Goal: Information Seeking & Learning: Learn about a topic

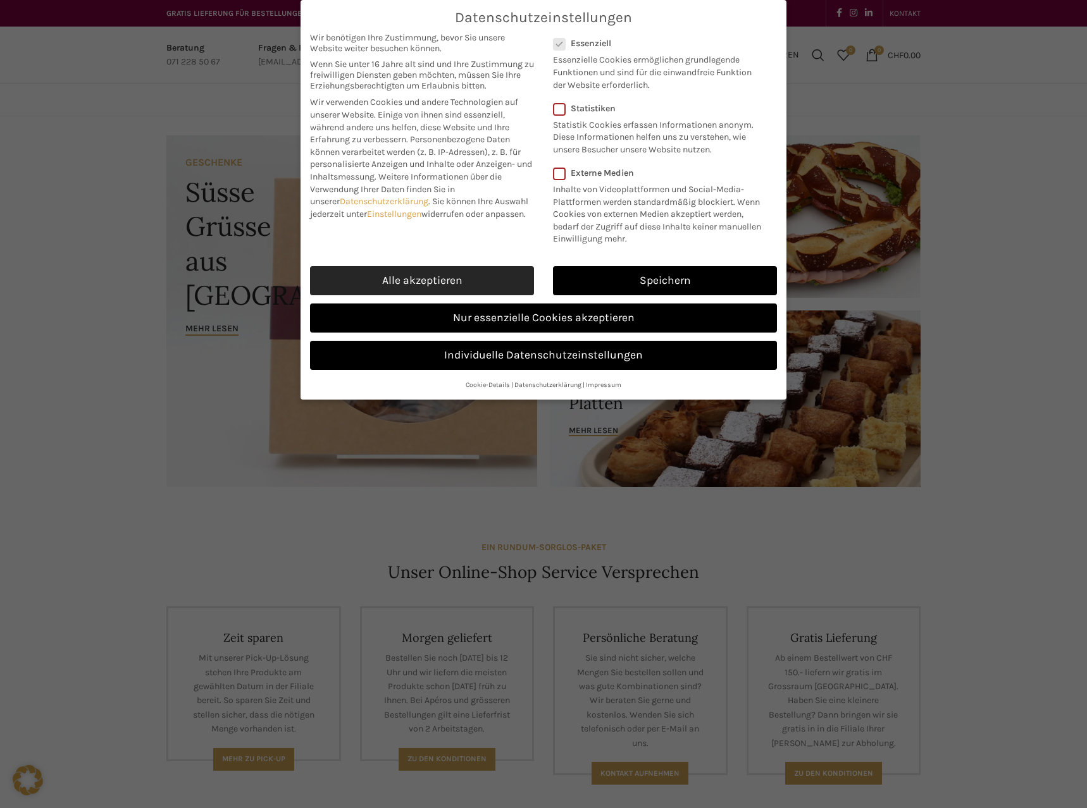
click at [433, 282] on link "Alle akzeptieren" at bounding box center [422, 280] width 224 height 29
checkbox input "true"
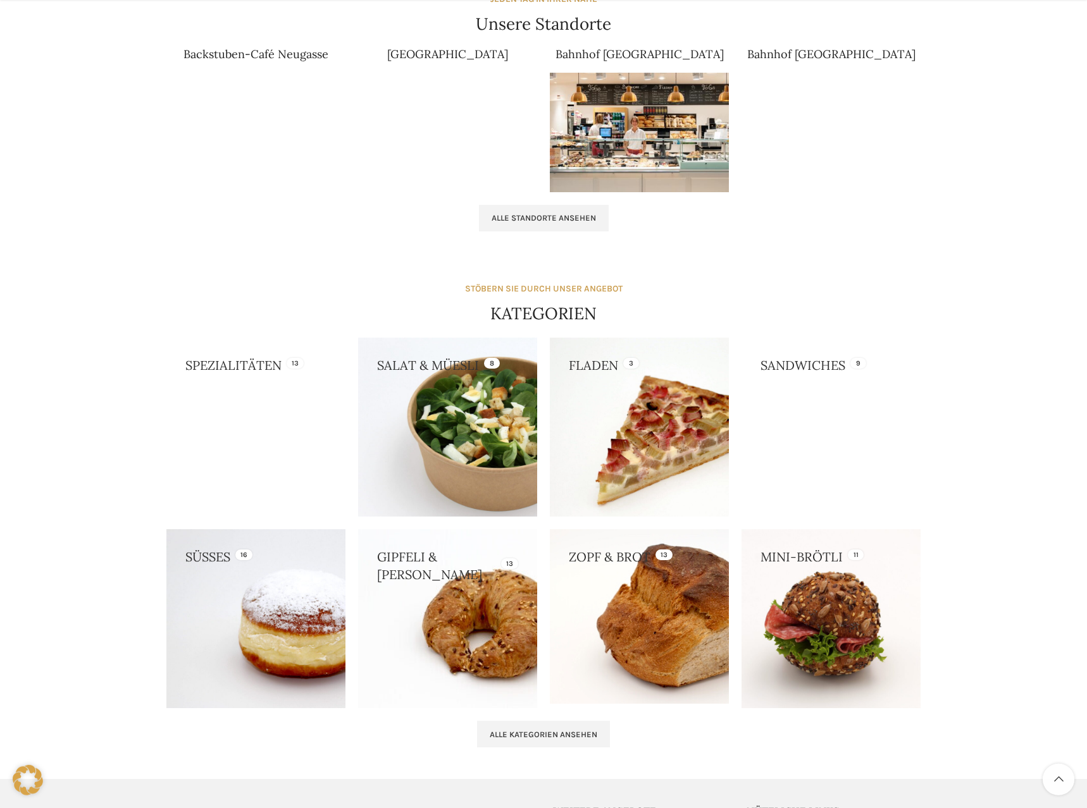
scroll to position [1048, 0]
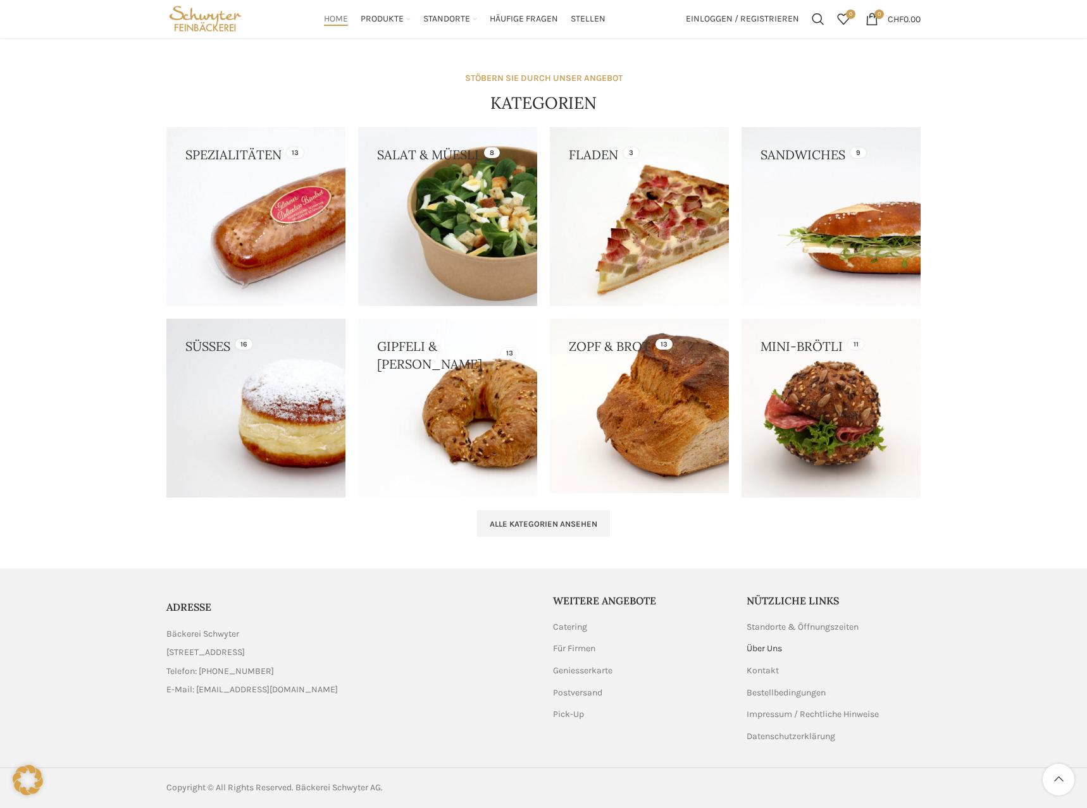
click at [771, 653] on link "Über Uns" at bounding box center [764, 649] width 37 height 13
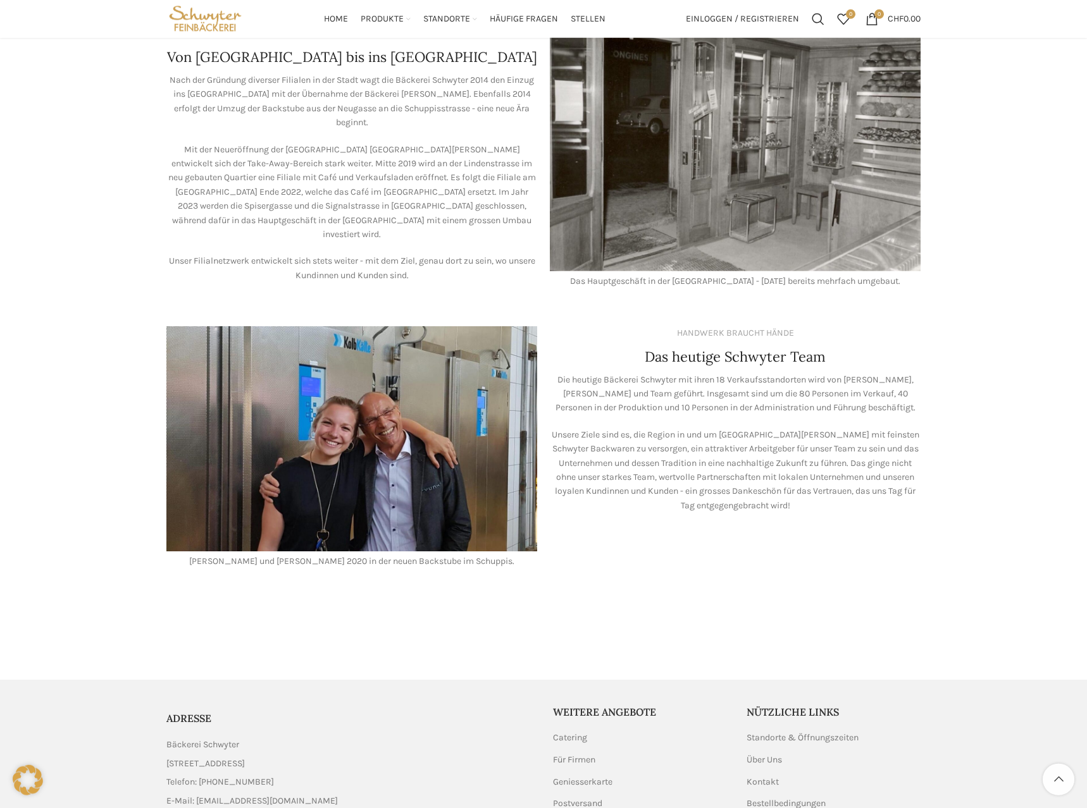
scroll to position [893, 0]
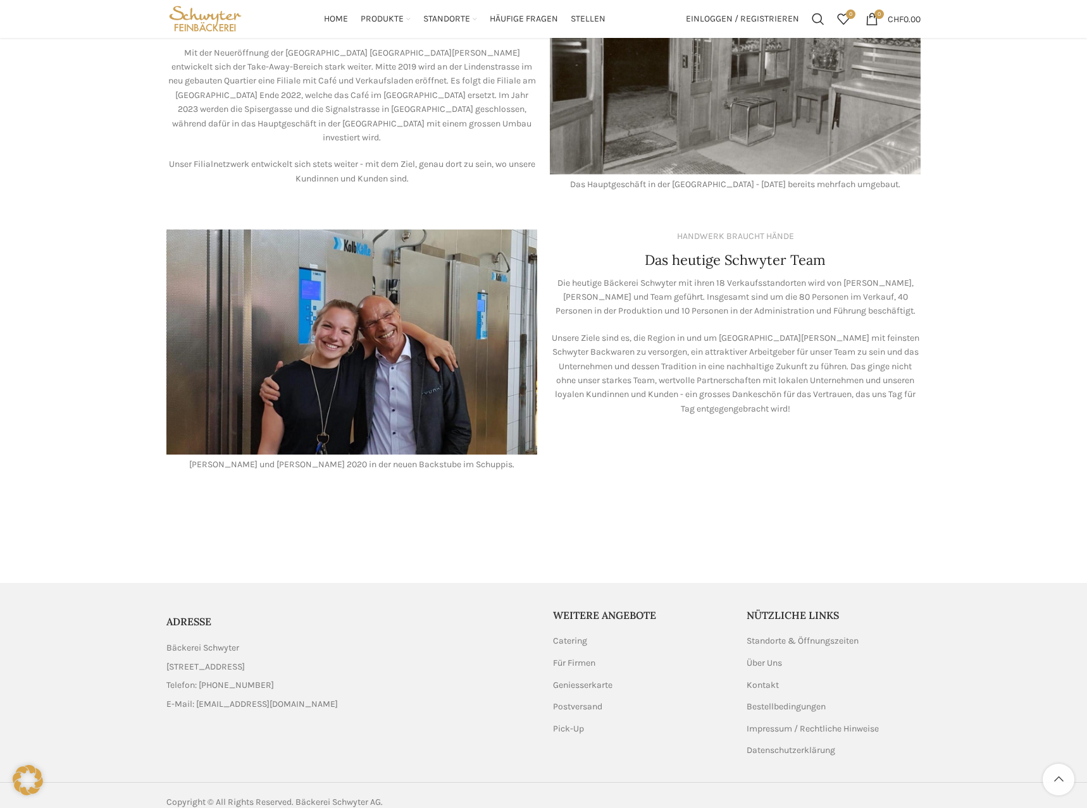
click at [235, 458] on p "Lea und Valentin Stöckli 2020 in der neuen Backstube im Schuppis." at bounding box center [351, 465] width 371 height 14
click at [235, 458] on p "[PERSON_NAME] und [PERSON_NAME] 2020 in der neuen Backstube im Schuppis." at bounding box center [351, 465] width 371 height 14
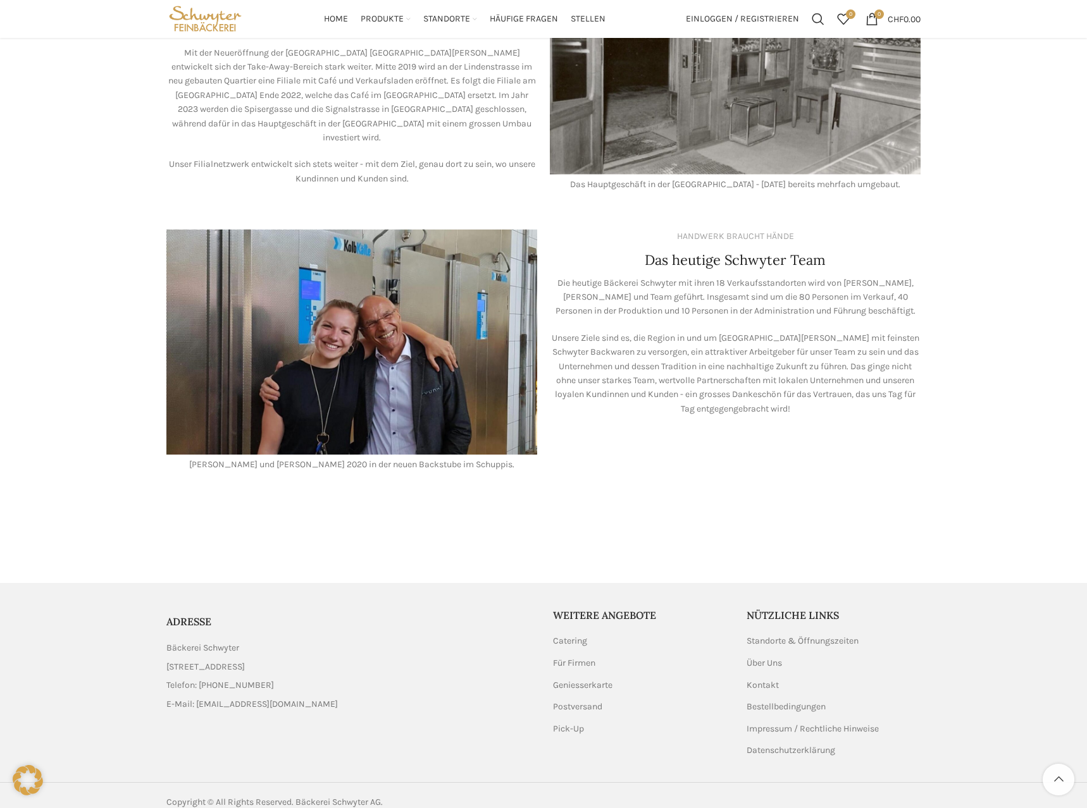
click at [235, 458] on p "[PERSON_NAME] und [PERSON_NAME] 2020 in der neuen Backstube im Schuppis." at bounding box center [351, 465] width 371 height 14
click at [238, 458] on p "[PERSON_NAME] und [PERSON_NAME] 2020 in der neuen Backstube im Schuppis." at bounding box center [351, 465] width 371 height 14
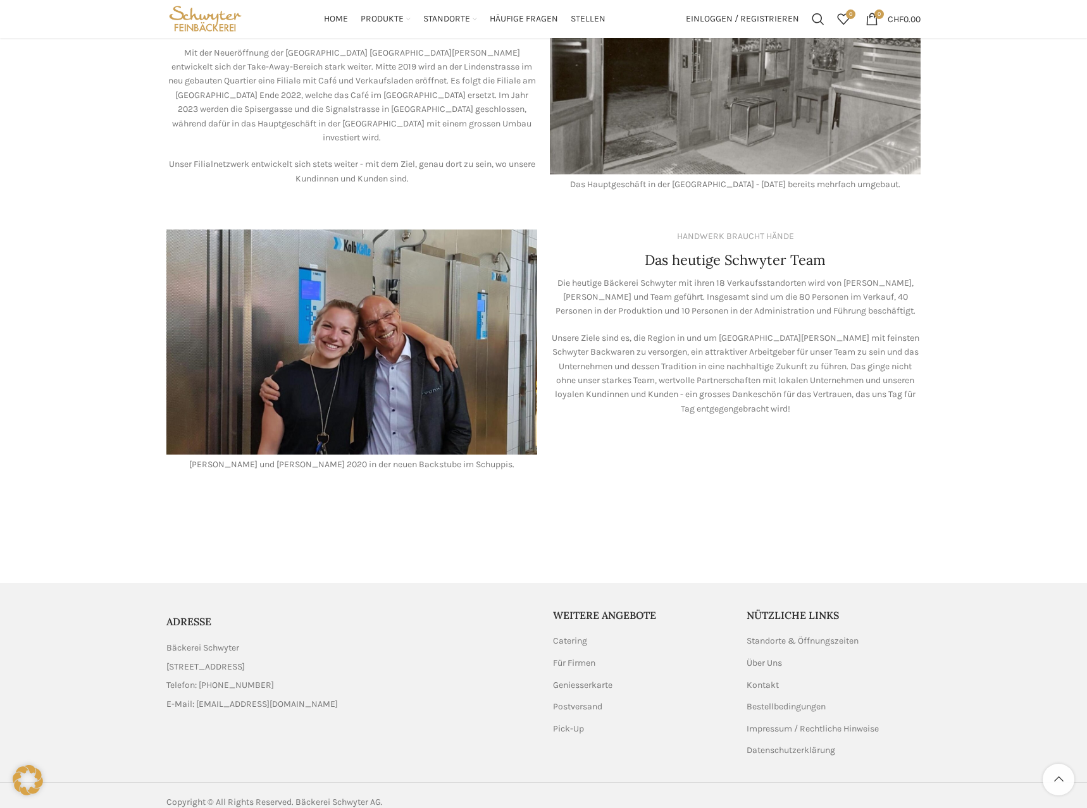
click at [610, 280] on p "Die heutige Bäckerei Schwyter mit ihren 18 Verkaufsstandorten wird von [PERSON_…" at bounding box center [735, 297] width 371 height 42
click at [611, 280] on p "Die heutige Bäckerei Schwyter mit ihren 18 Verkaufsstandorten wird von [PERSON_…" at bounding box center [735, 297] width 371 height 42
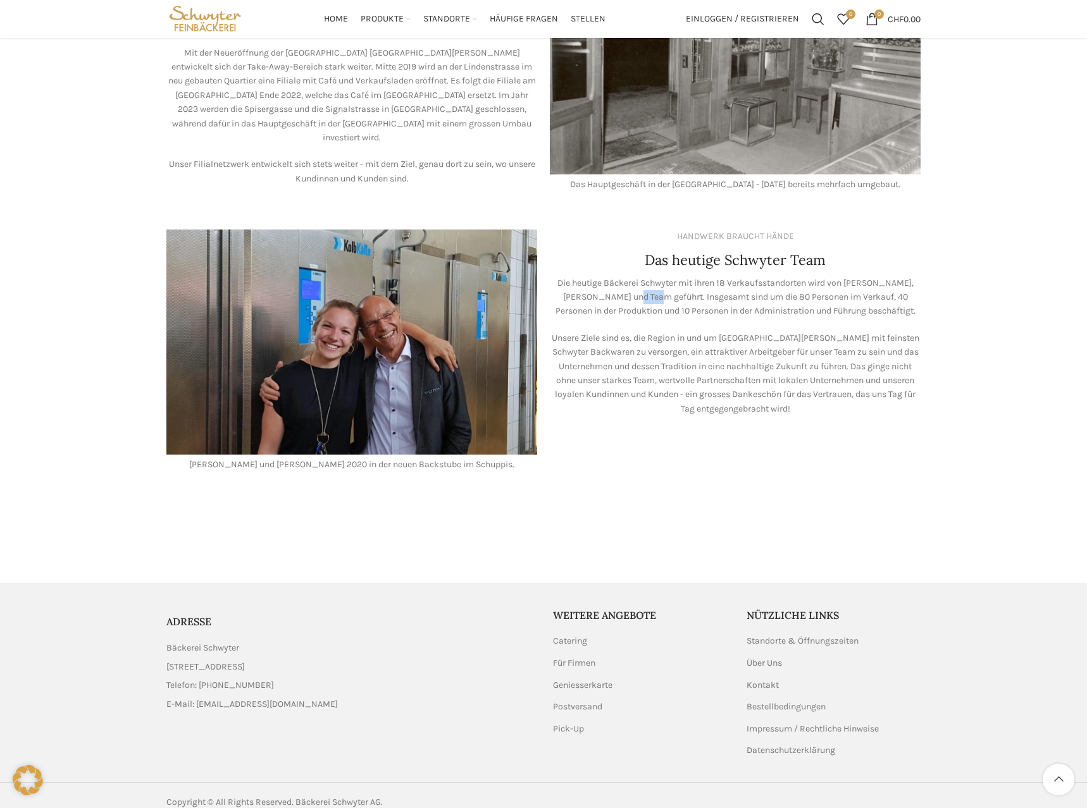
click at [611, 280] on p "Die heutige Bäckerei Schwyter mit ihren 18 Verkaufsstandorten wird von [PERSON_…" at bounding box center [735, 297] width 371 height 42
click at [612, 282] on p "Die heutige Bäckerei Schwyter mit ihren 18 Verkaufsstandorten wird von [PERSON_…" at bounding box center [735, 297] width 371 height 42
click at [754, 277] on p "Die heutige Bäckerei Schwyter mit ihren 18 Verkaufsstandorten wird von [PERSON_…" at bounding box center [735, 297] width 371 height 42
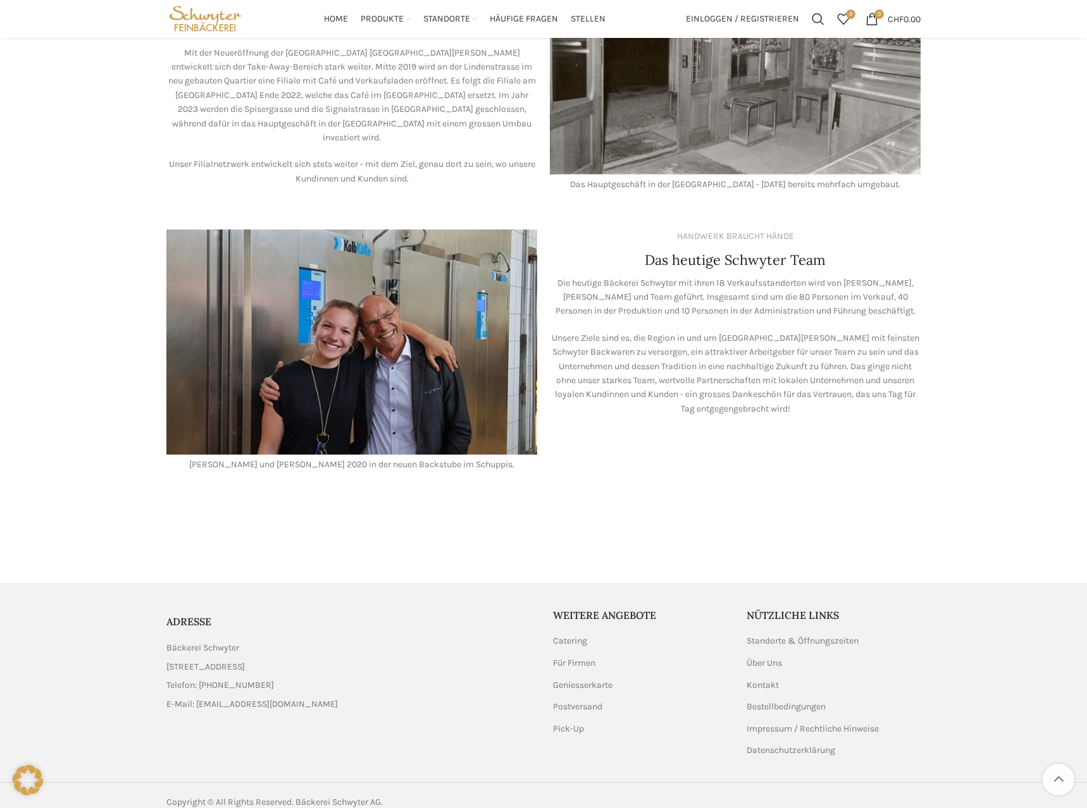
click at [753, 277] on p "Die heutige Bäckerei Schwyter mit ihren 18 Verkaufsstandorten wird von [PERSON_…" at bounding box center [735, 297] width 371 height 42
click at [582, 287] on p "Die heutige Bäckerei Schwyter mit ihren 18 Verkaufsstandorten wird von [PERSON_…" at bounding box center [735, 297] width 371 height 42
click at [583, 287] on p "Die heutige Bäckerei Schwyter mit ihren 18 Verkaufsstandorten wird von [PERSON_…" at bounding box center [735, 297] width 371 height 42
click at [583, 288] on p "Die heutige Bäckerei Schwyter mit ihren 18 Verkaufsstandorten wird von [PERSON_…" at bounding box center [735, 297] width 371 height 42
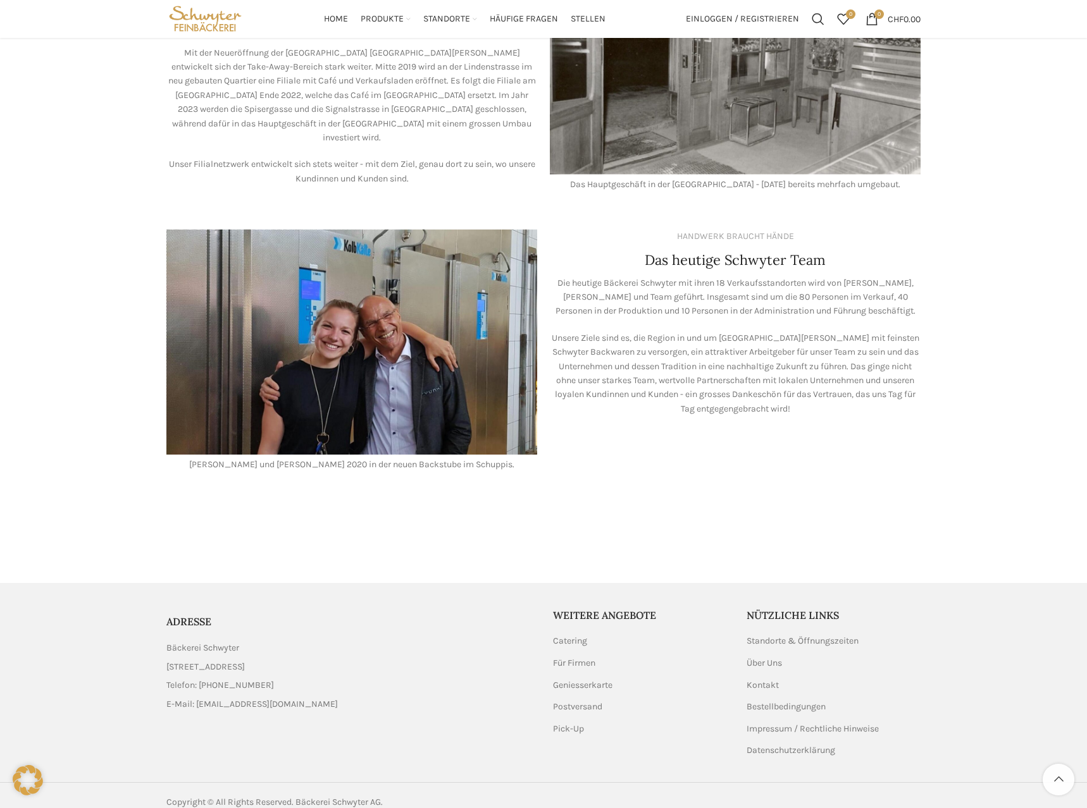
click at [836, 285] on p "Die heutige Bäckerei Schwyter mit ihren 18 Verkaufsstandorten wird von [PERSON_…" at bounding box center [735, 297] width 371 height 42
click at [835, 284] on p "Die heutige Bäckerei Schwyter mit ihren 18 Verkaufsstandorten wird von [PERSON_…" at bounding box center [735, 297] width 371 height 42
click at [684, 290] on p "Die heutige Bäckerei Schwyter mit ihren 18 Verkaufsstandorten wird von [PERSON_…" at bounding box center [735, 297] width 371 height 42
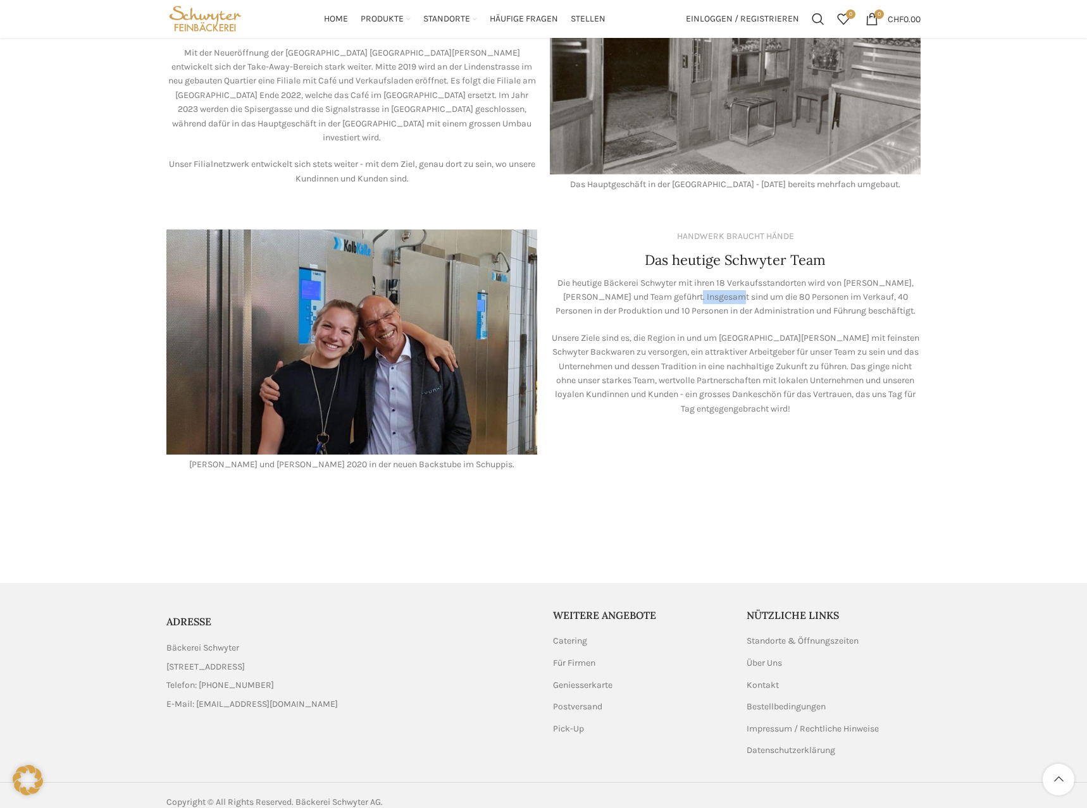
click at [684, 290] on p "Die heutige Bäckerei Schwyter mit ihren 18 Verkaufsstandorten wird von [PERSON_…" at bounding box center [735, 297] width 371 height 42
click at [341, 342] on img at bounding box center [351, 342] width 371 height 225
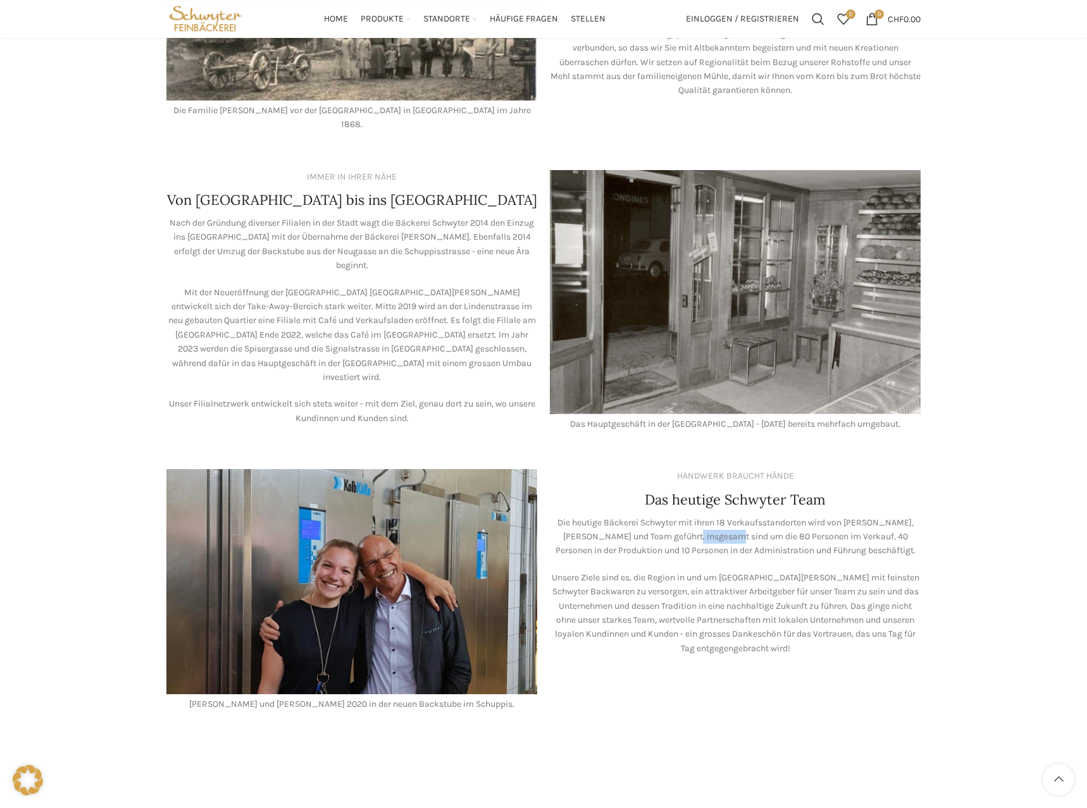
scroll to position [506, 0]
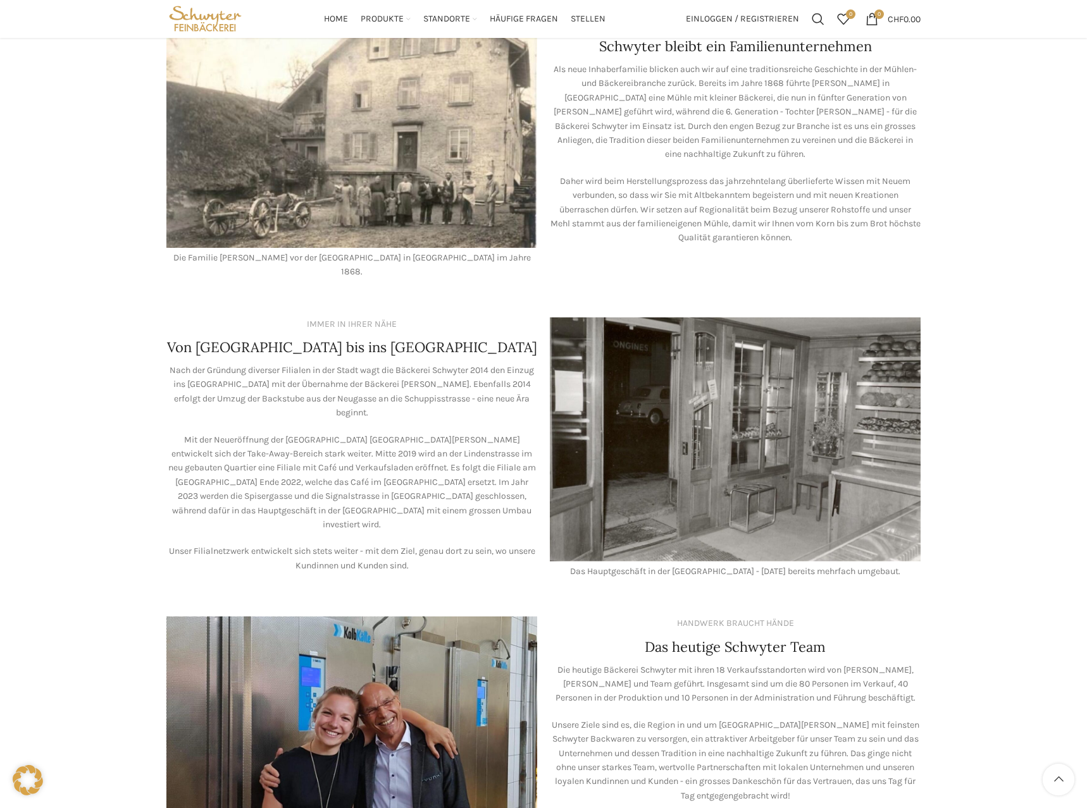
click at [302, 338] on h4 "Von [GEOGRAPHIC_DATA] bis ins [GEOGRAPHIC_DATA]" at bounding box center [352, 348] width 370 height 20
click at [300, 338] on h4 "Von [GEOGRAPHIC_DATA] bis ins [GEOGRAPHIC_DATA]" at bounding box center [352, 348] width 370 height 20
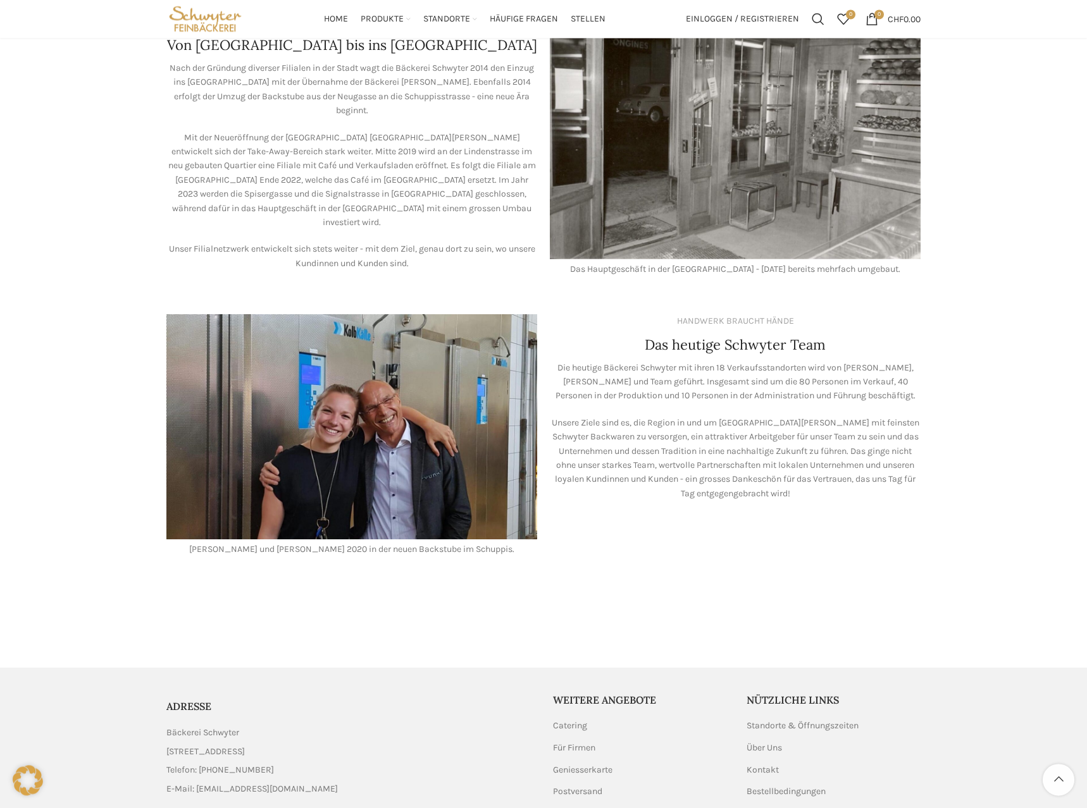
scroll to position [700, 0]
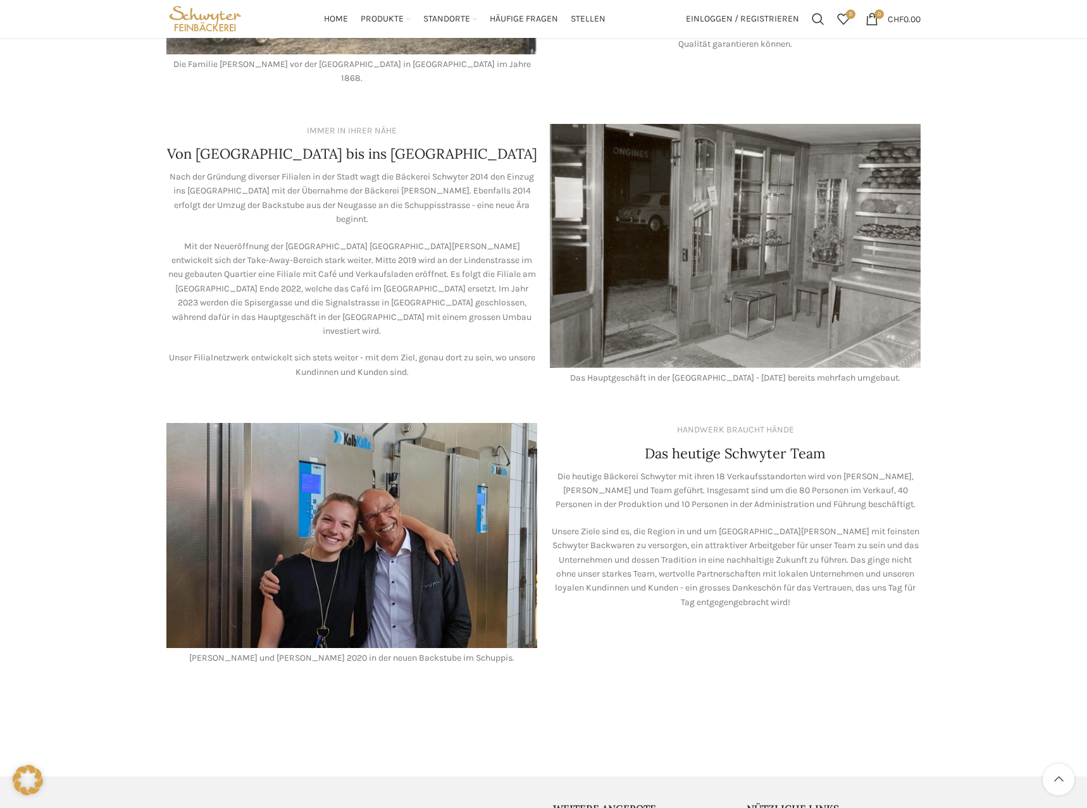
click at [337, 170] on p "Nach der Gründung diverser Filialen in der Stadt wagt die Bäckerei Schwyter 201…" at bounding box center [351, 198] width 371 height 57
click at [332, 170] on p "Nach der Gründung diverser Filialen in der Stadt wagt die Bäckerei Schwyter 201…" at bounding box center [351, 198] width 371 height 57
click at [408, 564] on img at bounding box center [351, 535] width 371 height 225
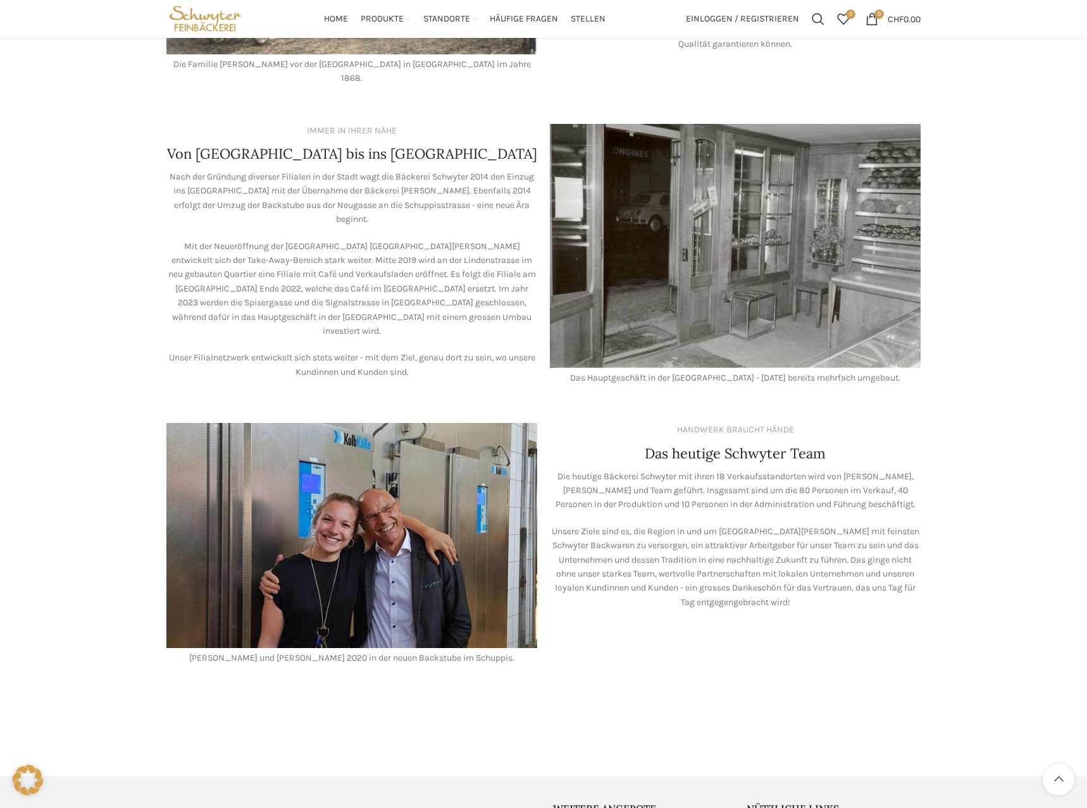
click at [713, 508] on div "Die heutige Bäckerei Schwyter mit ihren 18 Verkaufsstandorten wird von Lea Stöc…" at bounding box center [735, 540] width 371 height 140
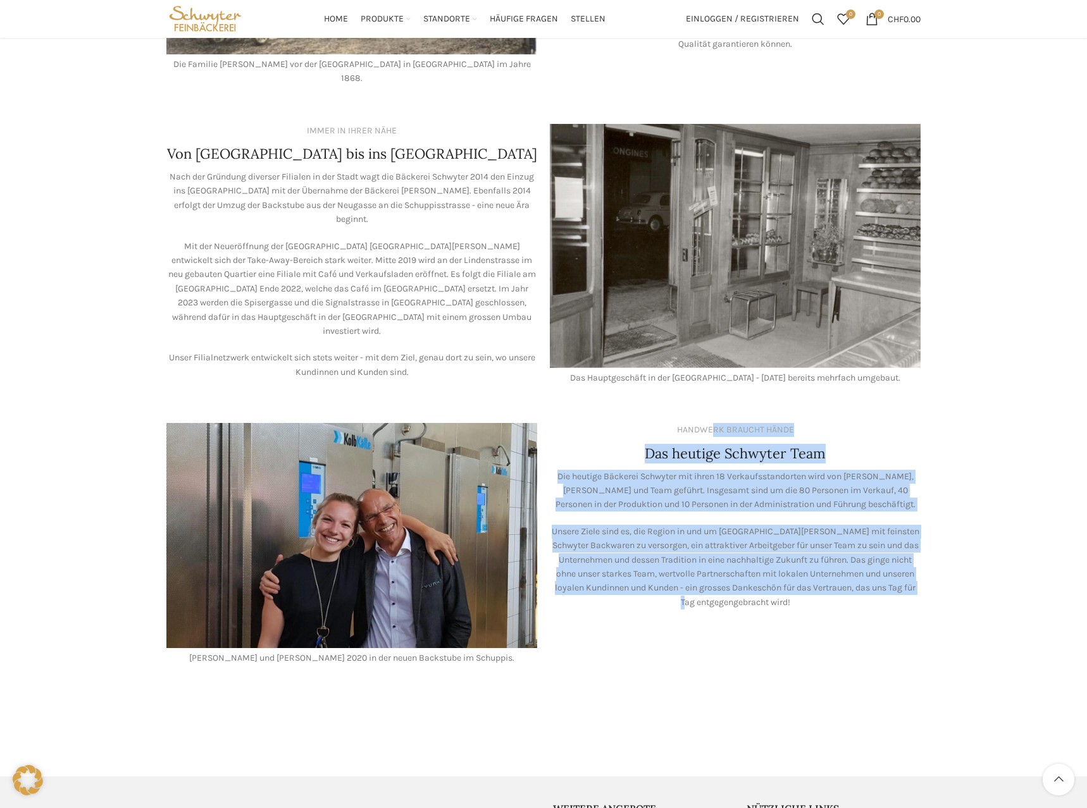
drag, startPoint x: 621, startPoint y: 414, endPoint x: 763, endPoint y: 656, distance: 280.7
click at [763, 656] on div "HANDWERK BRAUCHT HÄNDE Das heutige Schwyter Team Die heutige Bäckerei Schwyter …" at bounding box center [734, 544] width 383 height 255
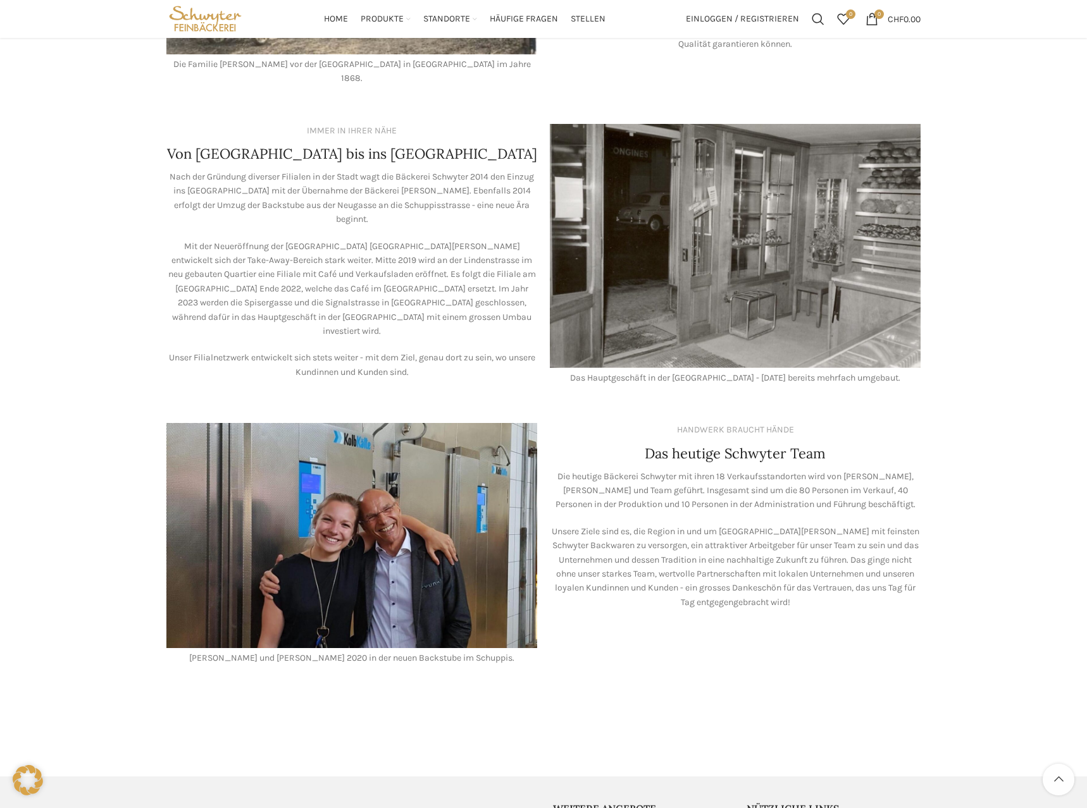
drag, startPoint x: 868, startPoint y: 624, endPoint x: 874, endPoint y: 622, distance: 6.6
click at [874, 622] on div "HANDWERK BRAUCHT HÄNDE Das heutige Schwyter Team Die heutige Bäckerei Schwyter …" at bounding box center [734, 544] width 383 height 255
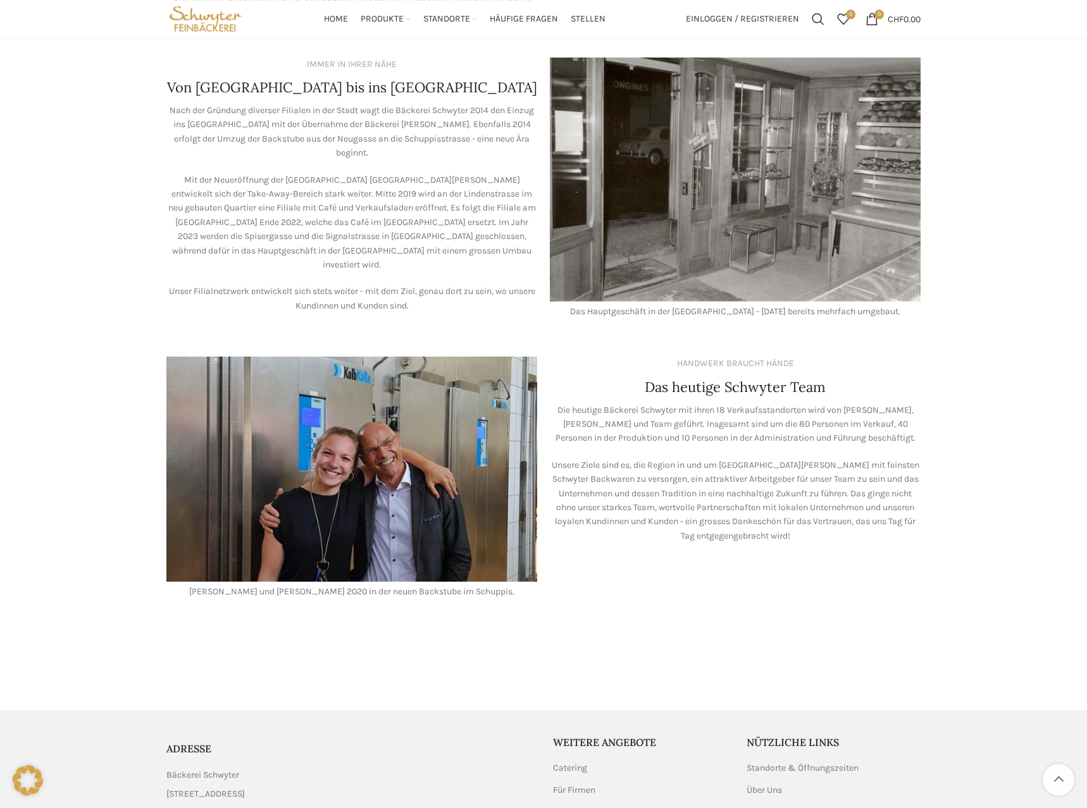
scroll to position [893, 0]
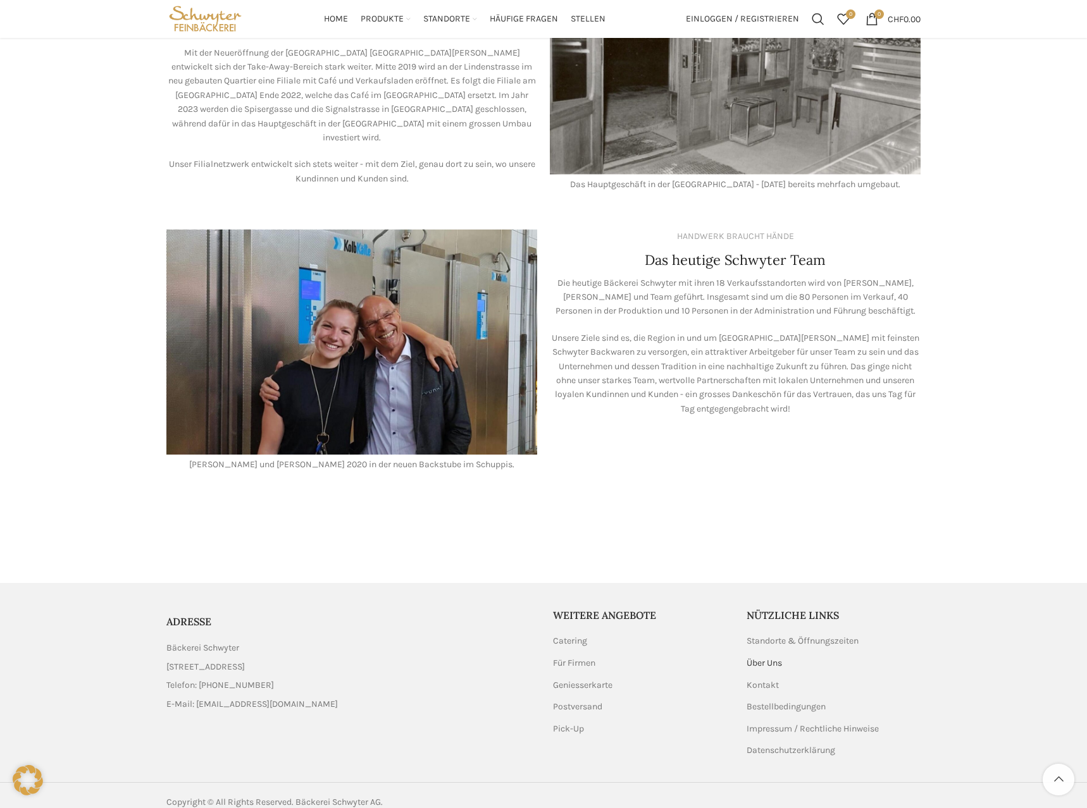
click at [767, 657] on link "Über Uns" at bounding box center [764, 663] width 37 height 13
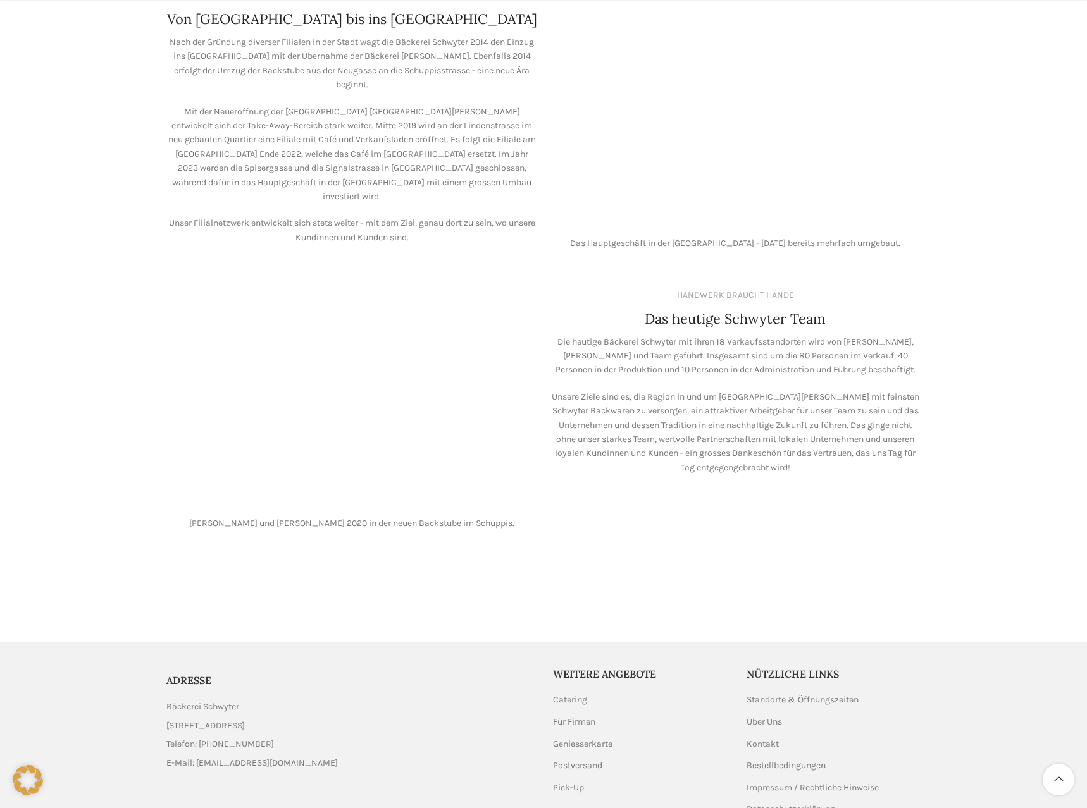
scroll to position [839, 0]
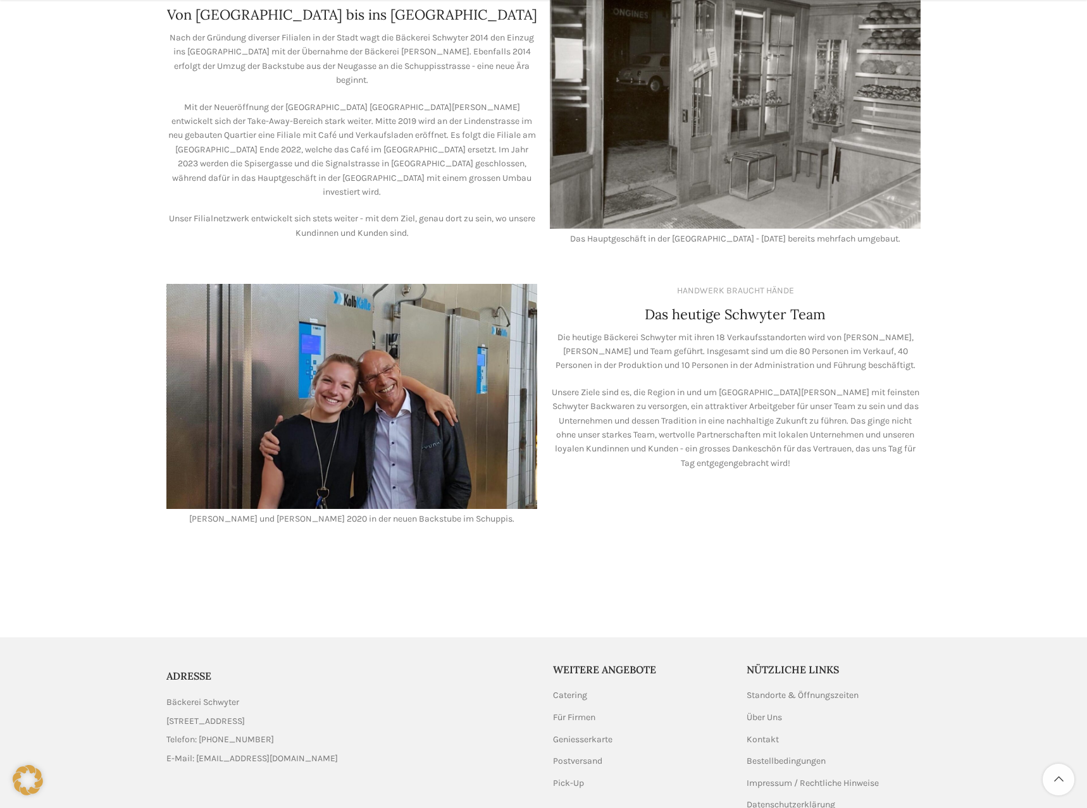
click at [431, 411] on img at bounding box center [351, 396] width 371 height 225
click at [289, 512] on p "[PERSON_NAME] und [PERSON_NAME] 2020 in der neuen Backstube im Schuppis." at bounding box center [351, 519] width 371 height 14
click at [288, 512] on p "[PERSON_NAME] und [PERSON_NAME] 2020 in der neuen Backstube im Schuppis." at bounding box center [351, 519] width 371 height 14
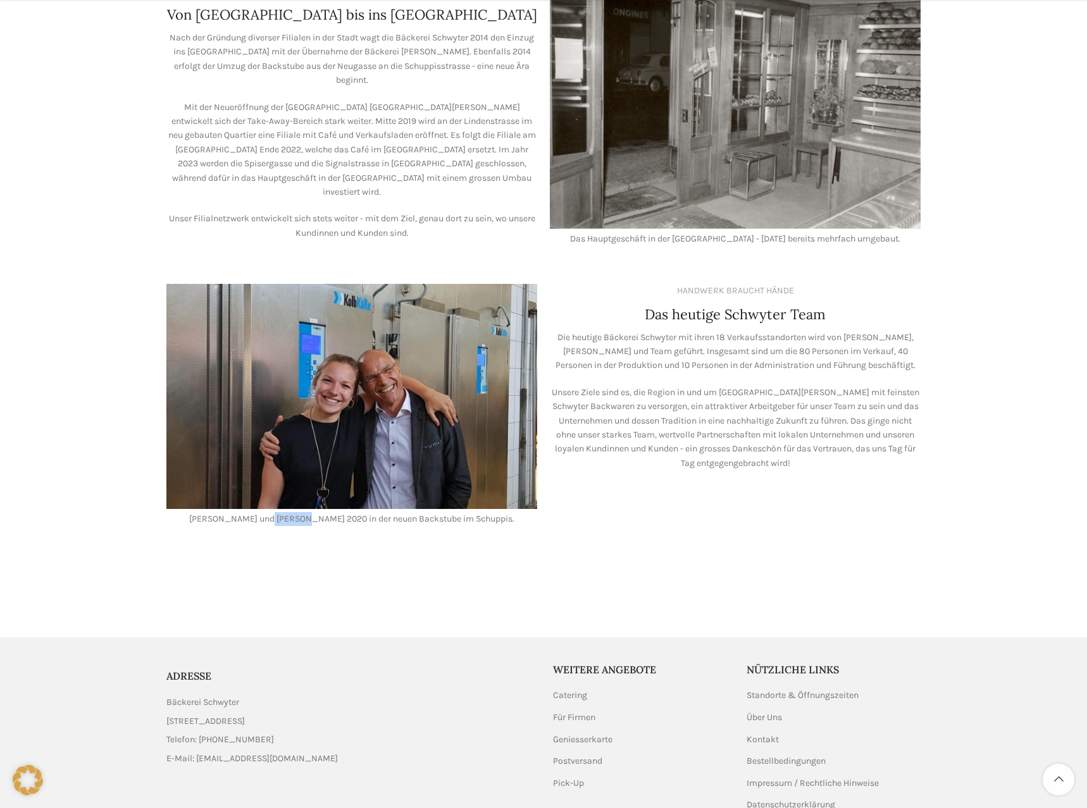
click at [288, 512] on p "[PERSON_NAME] und [PERSON_NAME] 2020 in der neuen Backstube im Schuppis." at bounding box center [351, 519] width 371 height 14
